Goal: Task Accomplishment & Management: Use online tool/utility

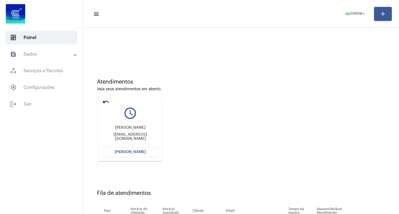
click at [136, 150] on span "[PERSON_NAME]" at bounding box center [130, 152] width 31 height 4
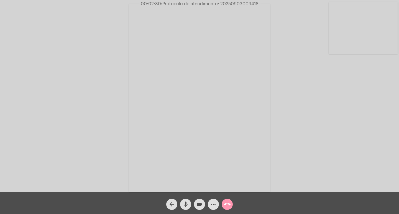
click at [183, 199] on span "mic" at bounding box center [185, 204] width 7 height 11
click at [188, 201] on span "mic_off" at bounding box center [185, 204] width 7 height 11
click at [185, 200] on span "mic" at bounding box center [185, 204] width 7 height 11
click at [188, 202] on mat-icon "mic_off" at bounding box center [185, 204] width 7 height 7
click at [219, 3] on span "• Protocolo do atendimento: 20250903009418" at bounding box center [209, 4] width 98 height 4
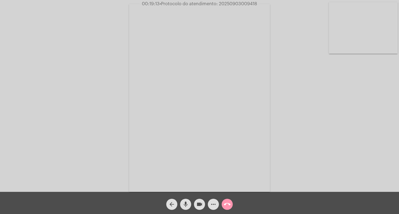
click at [219, 3] on span "• Protocolo do atendimento: 20250903009418" at bounding box center [209, 4] width 98 height 4
click at [214, 199] on span "more_horiz" at bounding box center [213, 204] width 7 height 11
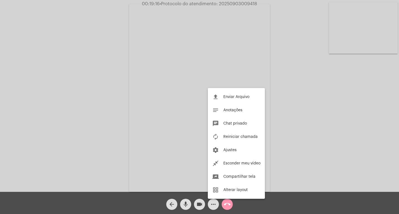
click at [233, 2] on div at bounding box center [199, 107] width 399 height 214
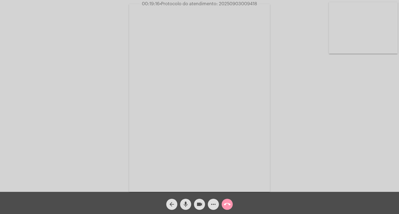
click at [233, 2] on span "• Protocolo do atendimento: 20250903009418" at bounding box center [209, 4] width 98 height 4
click at [233, 2] on span "• Protocolo do atendimento: 20250903009418" at bounding box center [208, 4] width 98 height 4
click at [227, 41] on video at bounding box center [199, 98] width 141 height 188
click at [170, 40] on div "Acessando Câmera e Microfone..." at bounding box center [200, 97] width 398 height 192
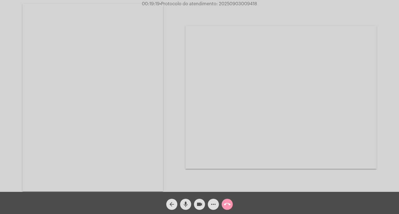
click at [148, 42] on video at bounding box center [92, 98] width 141 height 188
click at [226, 4] on span "• Protocolo do atendimento: 20250903009418" at bounding box center [209, 4] width 98 height 4
copy span "20250903009418"
click at [352, 91] on div "Acessando Câmera e Microfone..." at bounding box center [200, 97] width 398 height 192
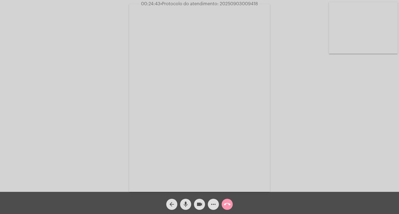
click at [213, 199] on span "more_horiz" at bounding box center [213, 204] width 7 height 11
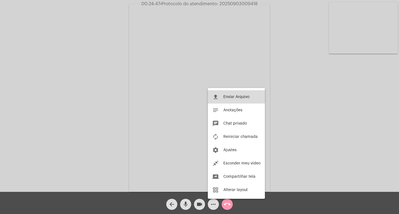
click at [219, 98] on mat-icon "file_upload" at bounding box center [215, 97] width 7 height 7
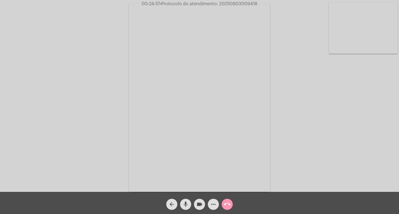
click at [215, 208] on mat-icon "more_horiz" at bounding box center [213, 204] width 7 height 7
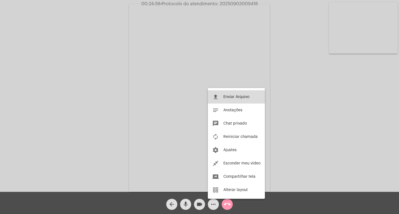
click at [231, 96] on span "Enviar Arquivo" at bounding box center [236, 97] width 26 height 4
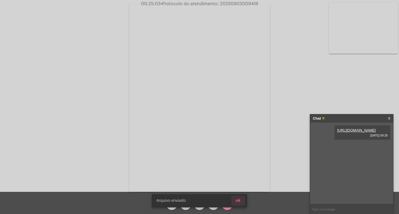
click at [240, 199] on span "ok" at bounding box center [238, 201] width 5 height 4
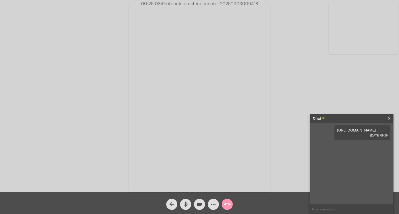
click at [213, 204] on mat-icon "more_horiz" at bounding box center [213, 204] width 7 height 7
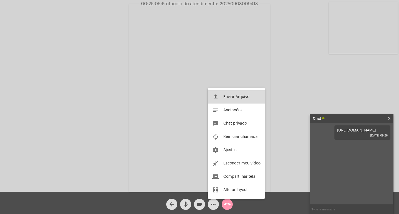
click at [237, 100] on button "file_upload Enviar Arquivo" at bounding box center [236, 96] width 57 height 13
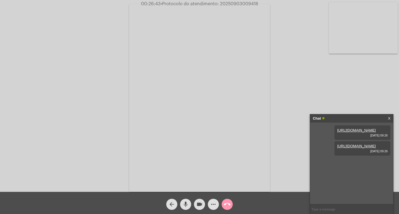
click at [228, 201] on mat-icon "call_end" at bounding box center [227, 204] width 7 height 7
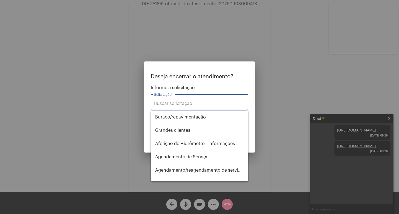
click at [113, 120] on div at bounding box center [199, 107] width 399 height 214
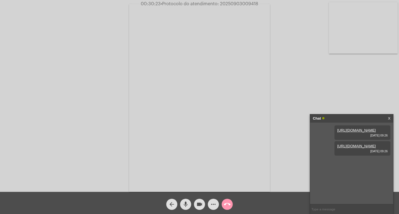
click at [232, 208] on button "call_end" at bounding box center [227, 204] width 11 height 11
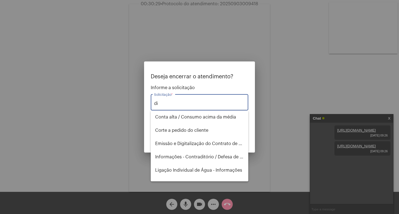
type input "d"
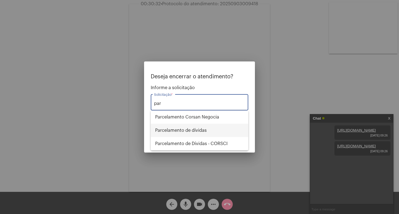
click at [206, 131] on span "Parcelamento de dívidas" at bounding box center [199, 130] width 89 height 13
type input "Parcelamento de dívidas"
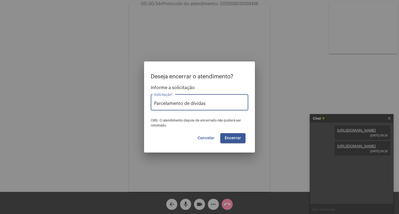
click at [239, 140] on span "Encerrar" at bounding box center [233, 138] width 16 height 4
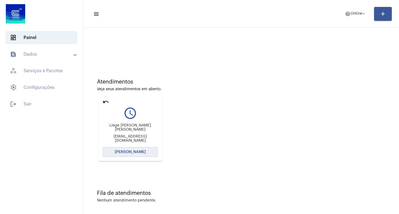
click at [134, 152] on span "[PERSON_NAME]" at bounding box center [130, 152] width 31 height 4
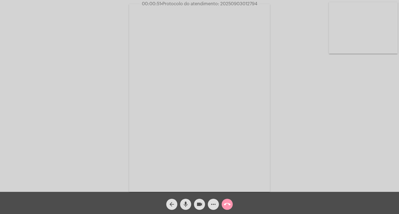
click at [183, 202] on mat-icon "mic" at bounding box center [185, 204] width 7 height 7
click at [183, 202] on mat-icon "mic_off" at bounding box center [185, 204] width 7 height 7
click at [188, 202] on mat-icon "mic" at bounding box center [185, 204] width 7 height 7
click at [184, 200] on span "mic_off" at bounding box center [185, 204] width 7 height 11
click at [227, 207] on mat-icon "call_end" at bounding box center [227, 204] width 7 height 7
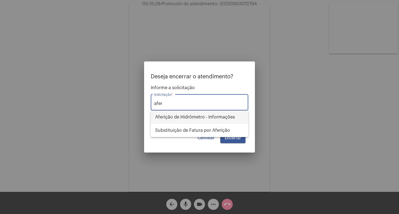
click at [218, 120] on span "Aferição de Hidrômetro - Informações" at bounding box center [199, 117] width 89 height 13
type input "Aferição de Hidrômetro - Informações"
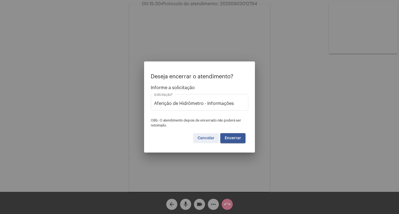
click at [205, 137] on span "Cancelar" at bounding box center [206, 138] width 17 height 4
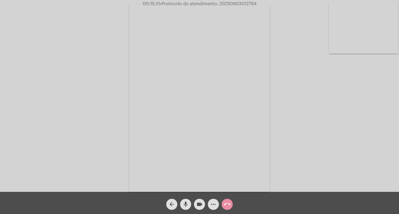
click at [232, 3] on span "• Protocolo do atendimento: 20250903012794" at bounding box center [208, 4] width 96 height 4
copy span "20250903012794"
click at [233, 17] on video at bounding box center [199, 98] width 141 height 188
click at [131, 36] on video at bounding box center [92, 98] width 141 height 188
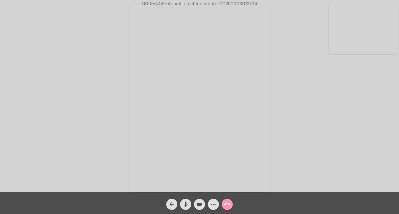
click at [226, 202] on mat-icon "call_end" at bounding box center [227, 204] width 7 height 7
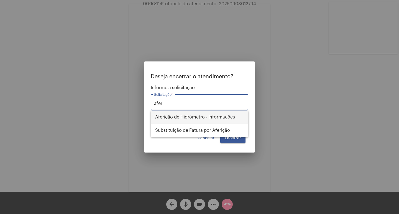
click at [201, 114] on span "Aferição de Hidrômetro - Informações" at bounding box center [199, 117] width 89 height 13
type input "Aferição de Hidrômetro - Informações"
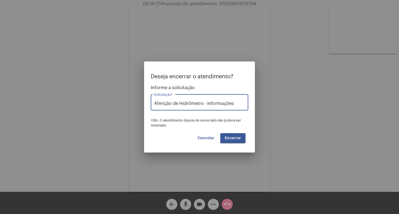
click at [228, 134] on button "Encerrar" at bounding box center [232, 138] width 25 height 10
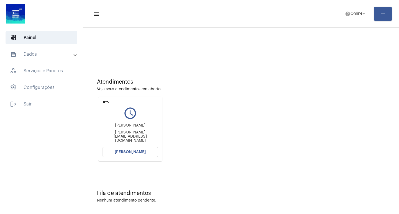
click at [125, 153] on span "[PERSON_NAME]" at bounding box center [130, 152] width 31 height 4
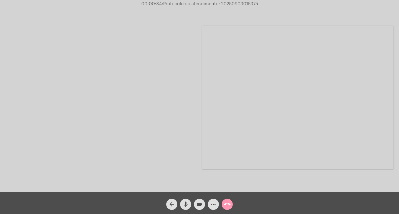
click at [229, 206] on mat-icon "call_end" at bounding box center [227, 204] width 7 height 7
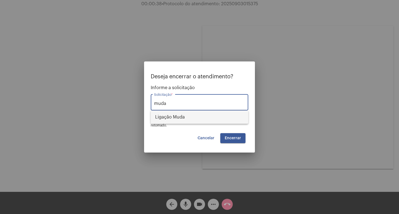
click at [198, 117] on span "Ligação Muda" at bounding box center [199, 117] width 89 height 13
type input "Ligação Muda"
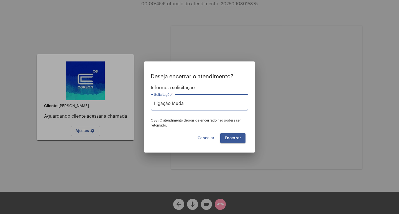
click at [228, 135] on button "Encerrar" at bounding box center [232, 138] width 25 height 10
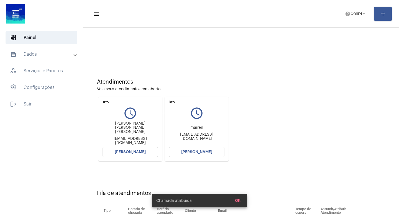
click at [171, 103] on mat-icon "undo" at bounding box center [172, 102] width 7 height 7
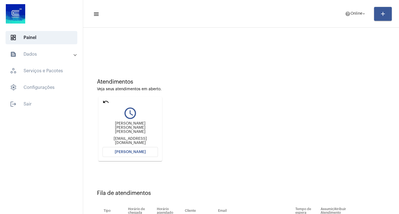
click at [142, 155] on button "[PERSON_NAME]" at bounding box center [130, 152] width 55 height 10
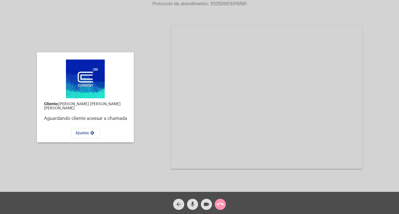
click at [217, 199] on span "call_end" at bounding box center [220, 204] width 7 height 11
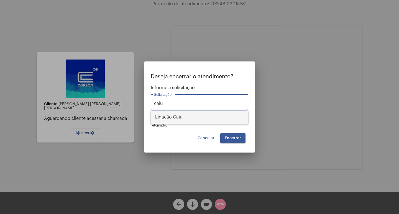
click at [161, 118] on span "Ligação Caiu" at bounding box center [199, 117] width 89 height 13
type input "Ligação Caiu"
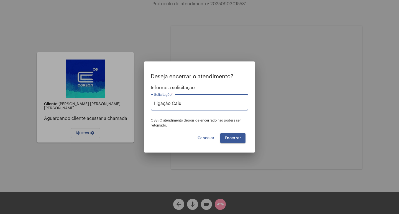
click at [229, 137] on span "Encerrar" at bounding box center [233, 138] width 16 height 4
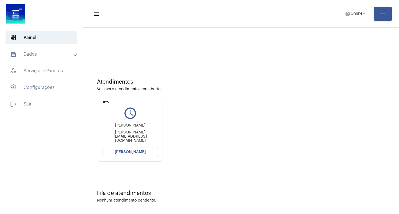
scroll to position [2, 0]
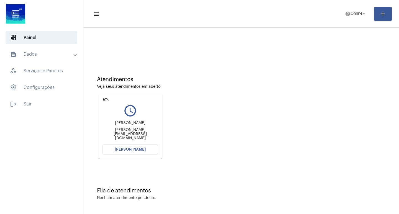
click at [121, 151] on span "[PERSON_NAME]" at bounding box center [130, 150] width 31 height 4
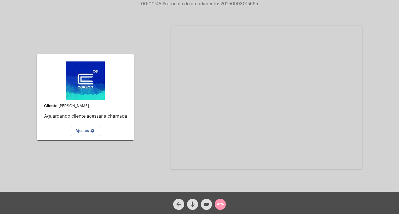
click at [214, 202] on div "call_end" at bounding box center [220, 203] width 14 height 14
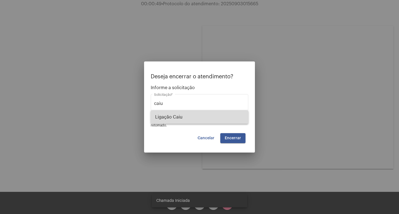
click at [167, 121] on span "Ligação Caiu" at bounding box center [199, 117] width 89 height 13
type input "Ligação Caiu"
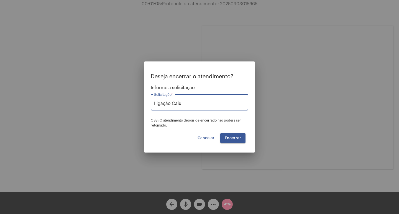
click at [224, 140] on button "Encerrar" at bounding box center [232, 138] width 25 height 10
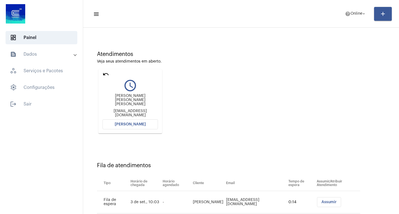
scroll to position [42, 0]
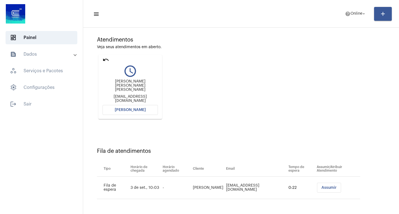
click at [149, 112] on button "[PERSON_NAME]" at bounding box center [130, 110] width 55 height 10
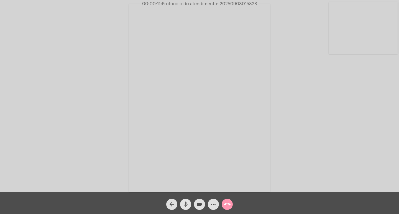
click at [183, 202] on mat-icon "mic" at bounding box center [185, 204] width 7 height 7
click at [183, 202] on mat-icon "mic_off" at bounding box center [185, 204] width 7 height 7
click at [227, 201] on mat-icon "call_end" at bounding box center [227, 204] width 7 height 7
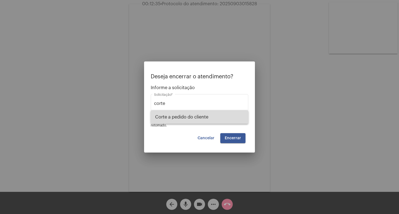
click at [219, 117] on span "Corte a pedido do cliente" at bounding box center [199, 117] width 89 height 13
type input "Corte a pedido do cliente"
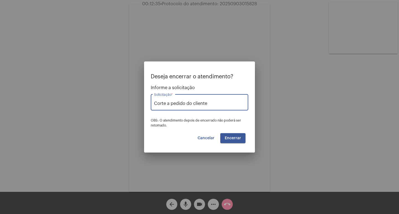
click at [231, 136] on span "Encerrar" at bounding box center [233, 138] width 16 height 4
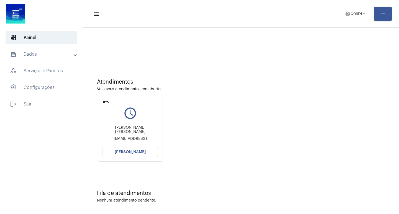
click at [142, 154] on span "[PERSON_NAME]" at bounding box center [130, 152] width 31 height 4
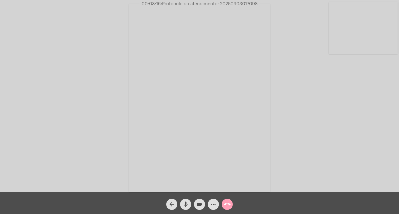
click at [228, 206] on mat-icon "call_end" at bounding box center [227, 204] width 7 height 7
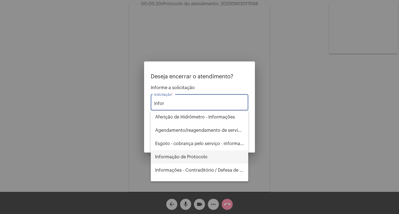
click at [201, 157] on span "Informação de Protocolo" at bounding box center [199, 156] width 89 height 13
type input "Informação de Protocolo"
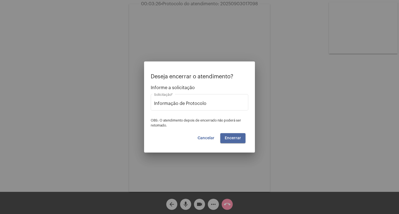
click at [233, 141] on button "Encerrar" at bounding box center [232, 138] width 25 height 10
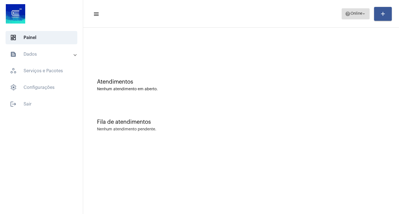
click at [360, 16] on span "help Online arrow_drop_down" at bounding box center [355, 14] width 21 height 10
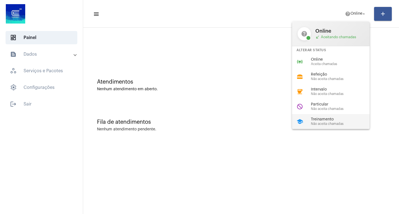
click at [320, 121] on span "Treinamento" at bounding box center [342, 119] width 63 height 4
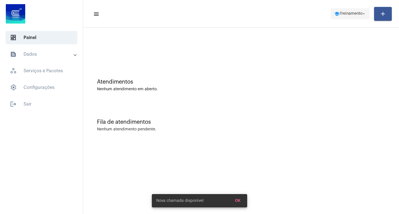
click at [340, 13] on span "Treinamento" at bounding box center [351, 14] width 23 height 4
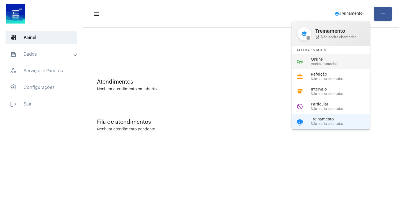
click at [318, 60] on span "Online" at bounding box center [342, 60] width 63 height 4
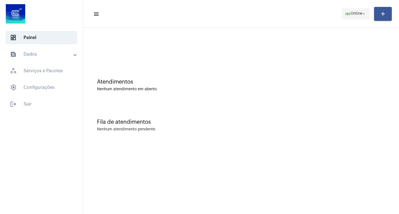
click at [353, 9] on span "online_prediction Online arrow_drop_down" at bounding box center [355, 14] width 21 height 10
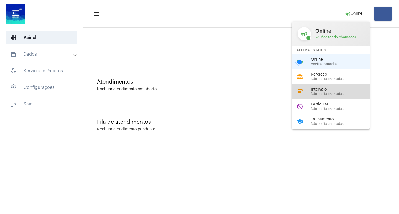
click at [335, 91] on span "Intervalo" at bounding box center [342, 90] width 63 height 4
